Goal: Transaction & Acquisition: Purchase product/service

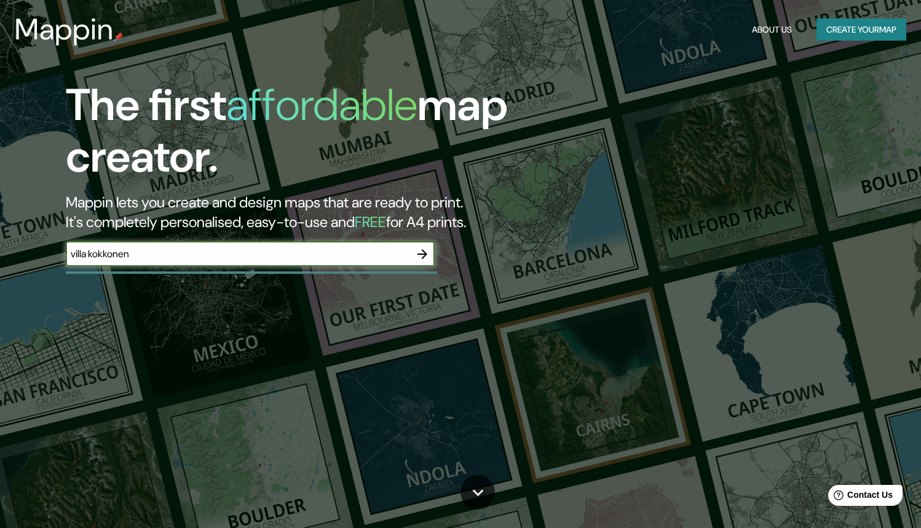
type input "villa kokkonen"
click at [427, 254] on icon "button" at bounding box center [422, 254] width 15 height 15
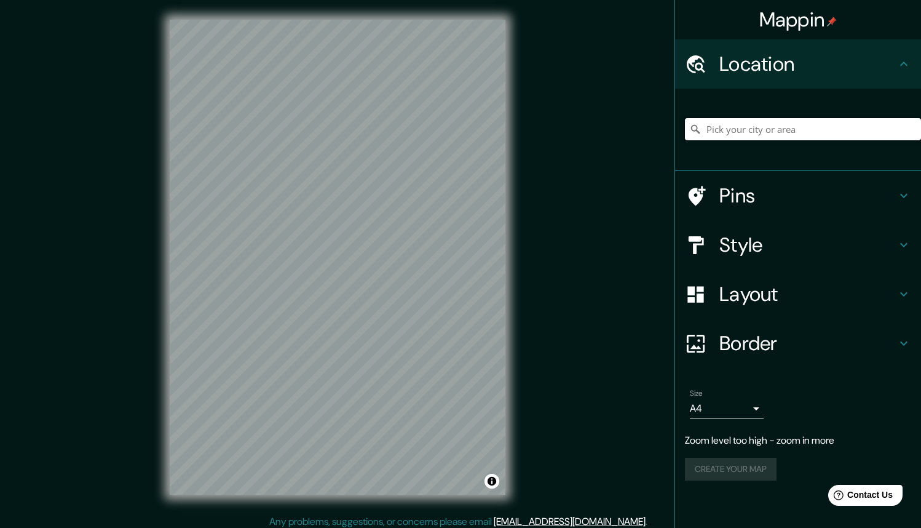
click at [779, 128] on input "Pick your city or area" at bounding box center [803, 129] width 236 height 22
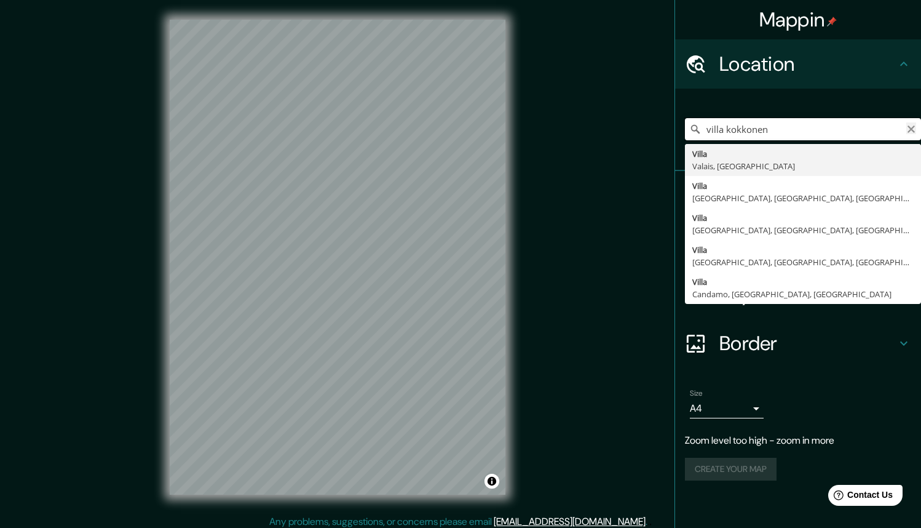
type input "villa kokkonen"
click at [915, 130] on icon "Clear" at bounding box center [912, 129] width 10 height 10
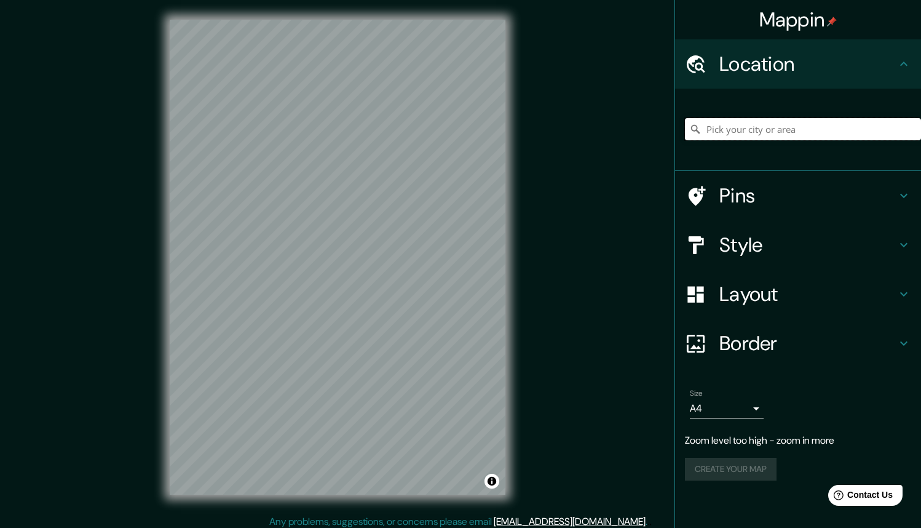
paste input "[URL][DOMAIN_NAME]"
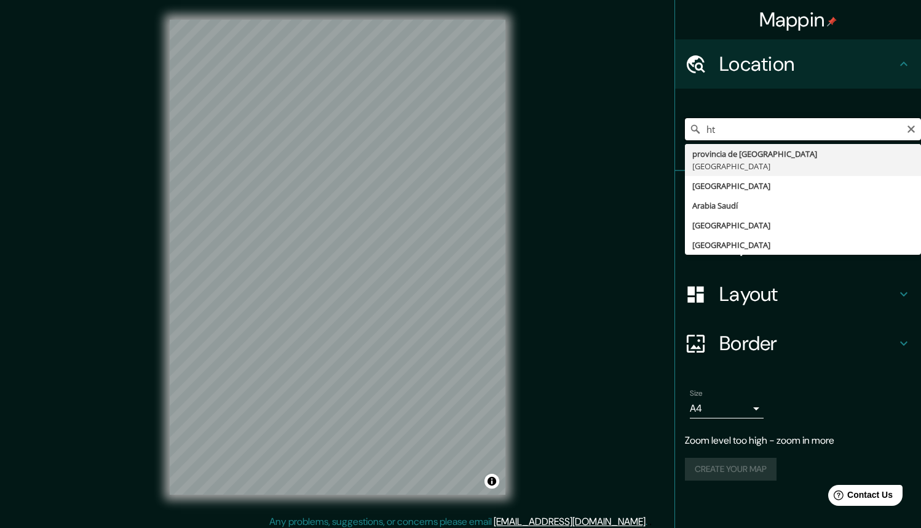
type input "h"
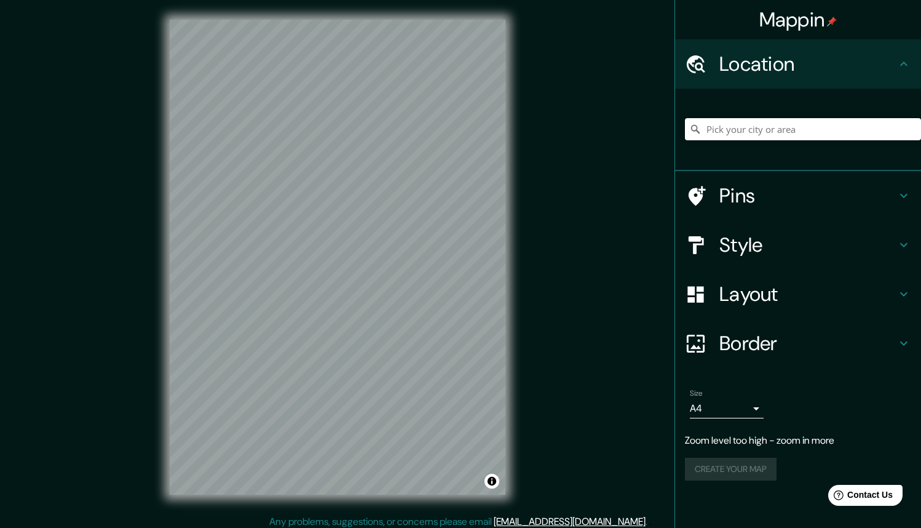
paste input "Tuulimyllyntie, 04400 [GEOGRAPHIC_DATA], [GEOGRAPHIC_DATA]"
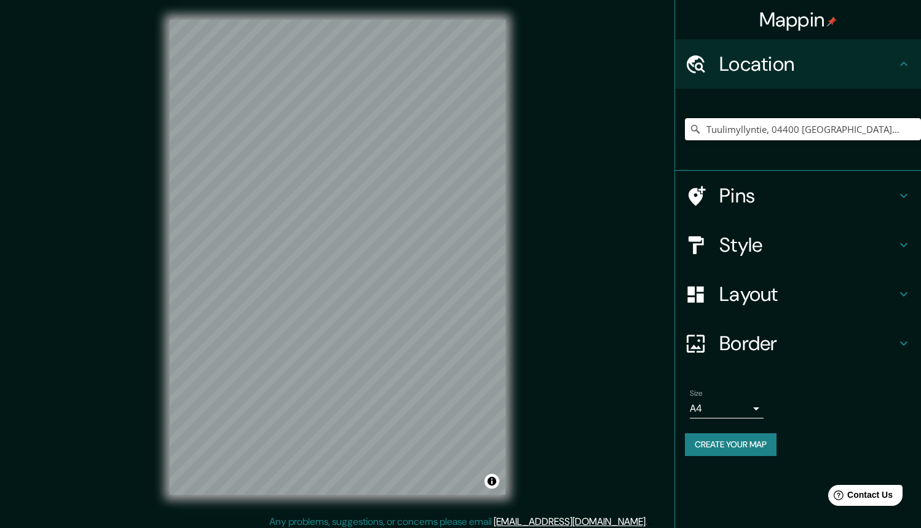
type input "Tuulimyllyntie, 04400 [GEOGRAPHIC_DATA], [GEOGRAPHIC_DATA]"
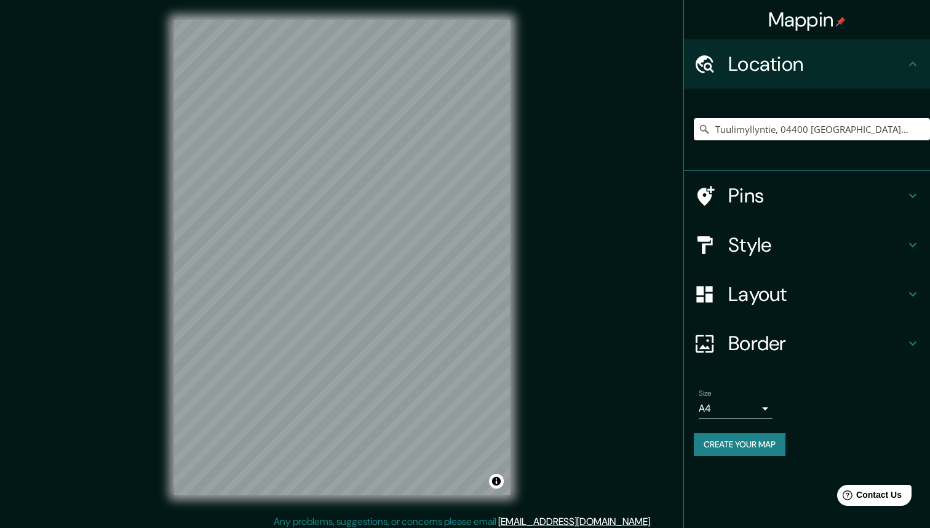
click at [739, 405] on body "Mappin Location [GEOGRAPHIC_DATA], 04400 [GEOGRAPHIC_DATA], [GEOGRAPHIC_DATA] […" at bounding box center [465, 264] width 930 height 528
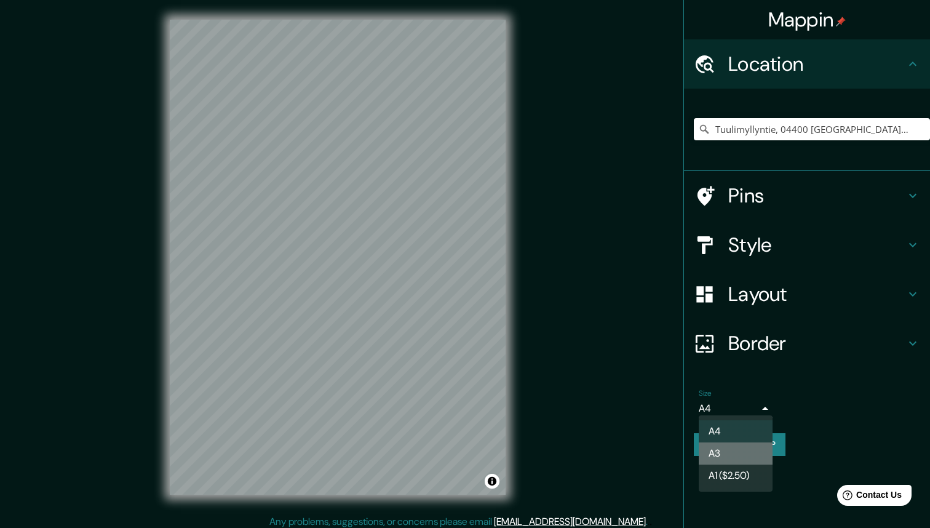
click at [729, 456] on li "A3" at bounding box center [736, 453] width 74 height 22
type input "a4"
